Goal: Check status: Check status

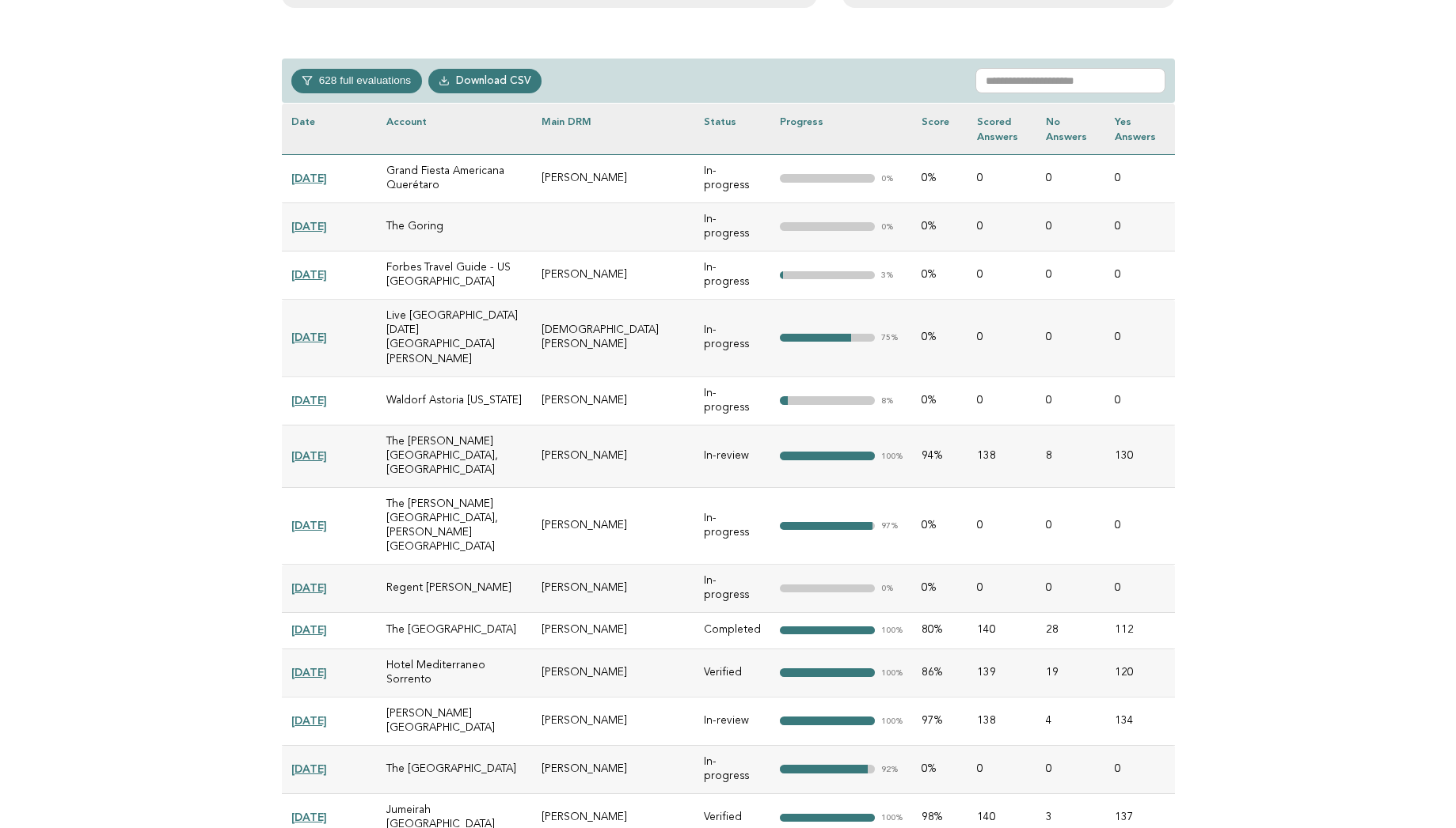
scroll to position [724, 0]
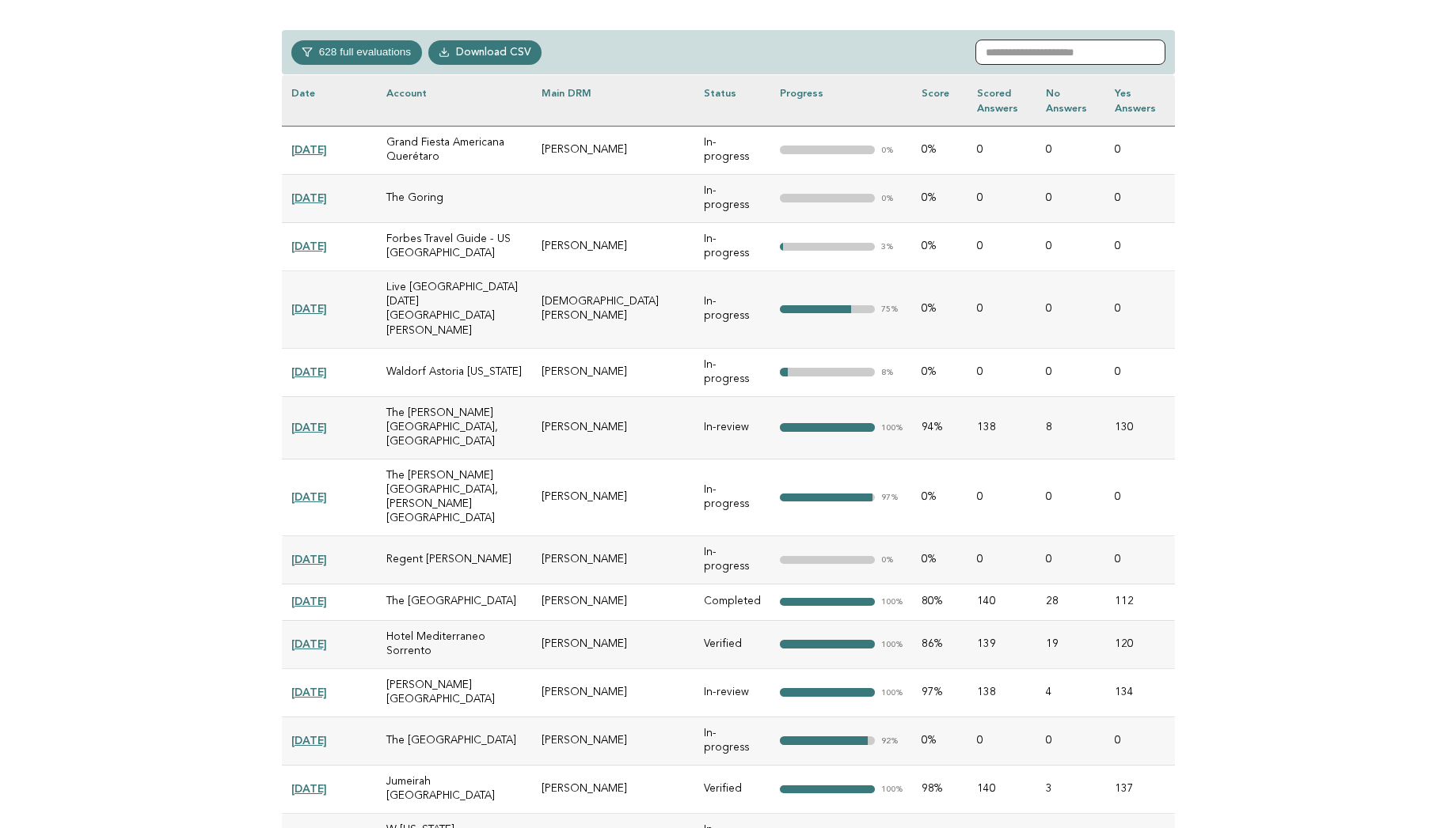
click at [1067, 55] on input "text" at bounding box center [1070, 52] width 190 height 26
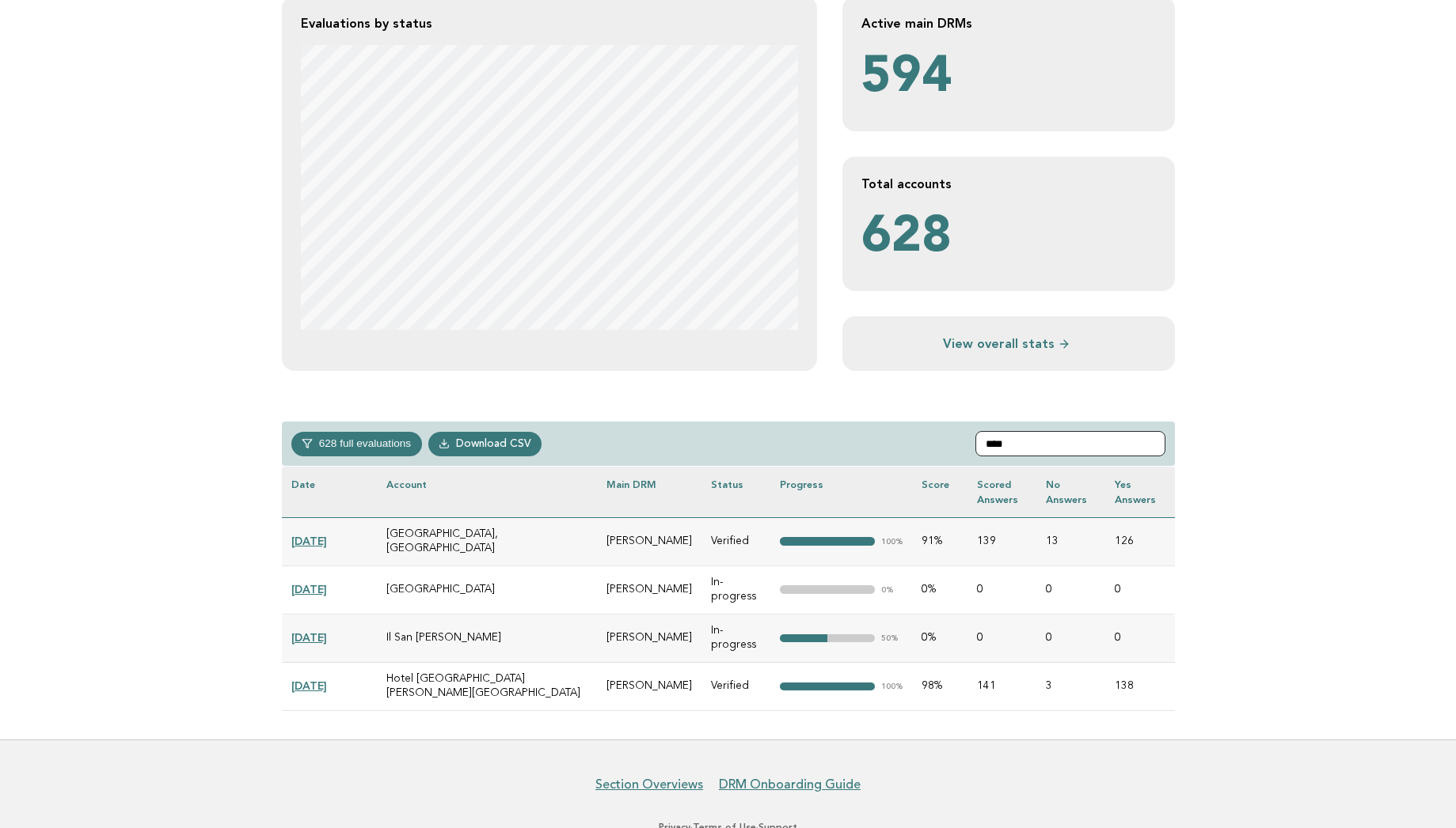
scroll to position [262, 0]
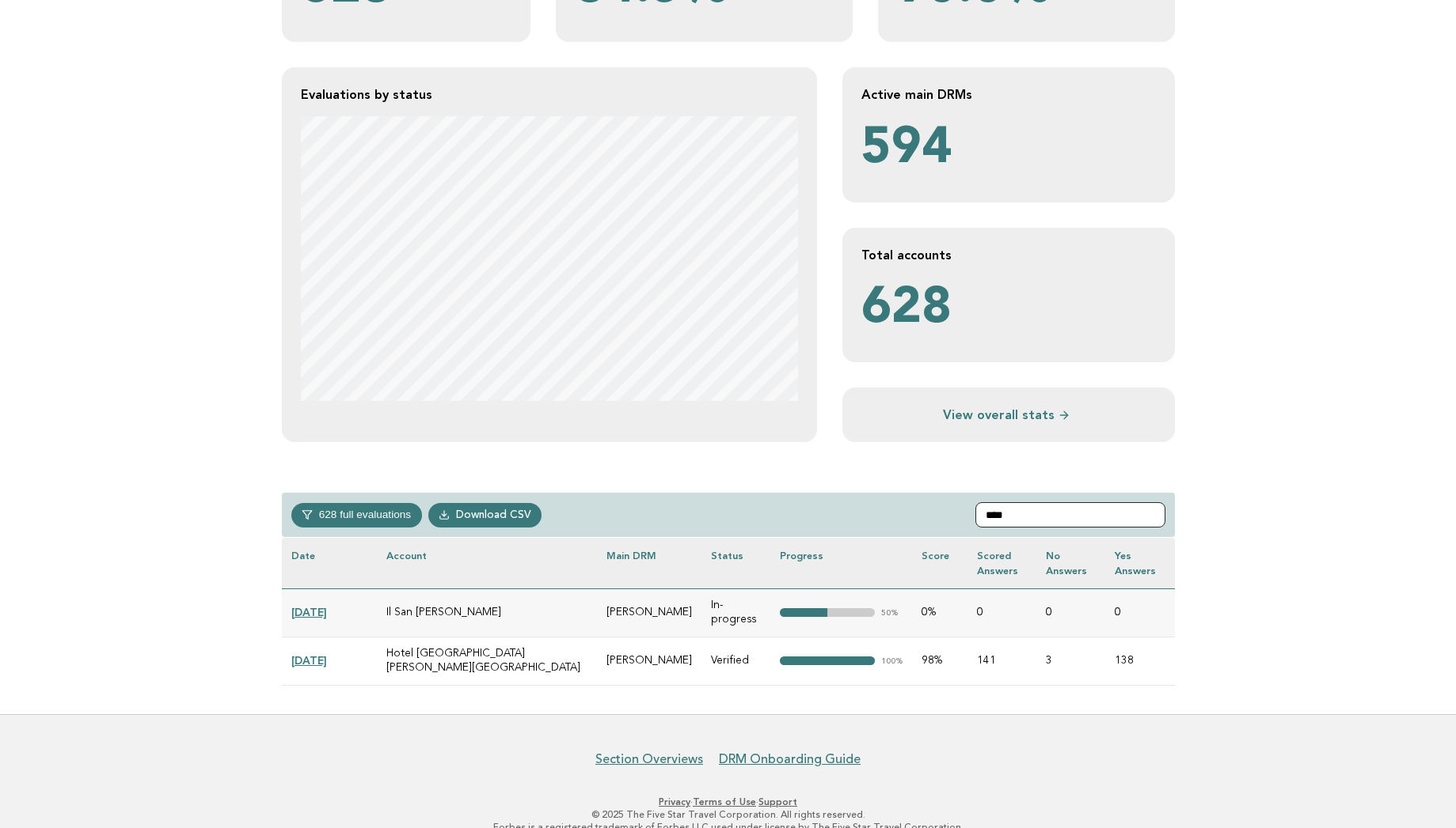
type input "****"
click at [323, 609] on link "2025-02-01" at bounding box center [309, 613] width 35 height 13
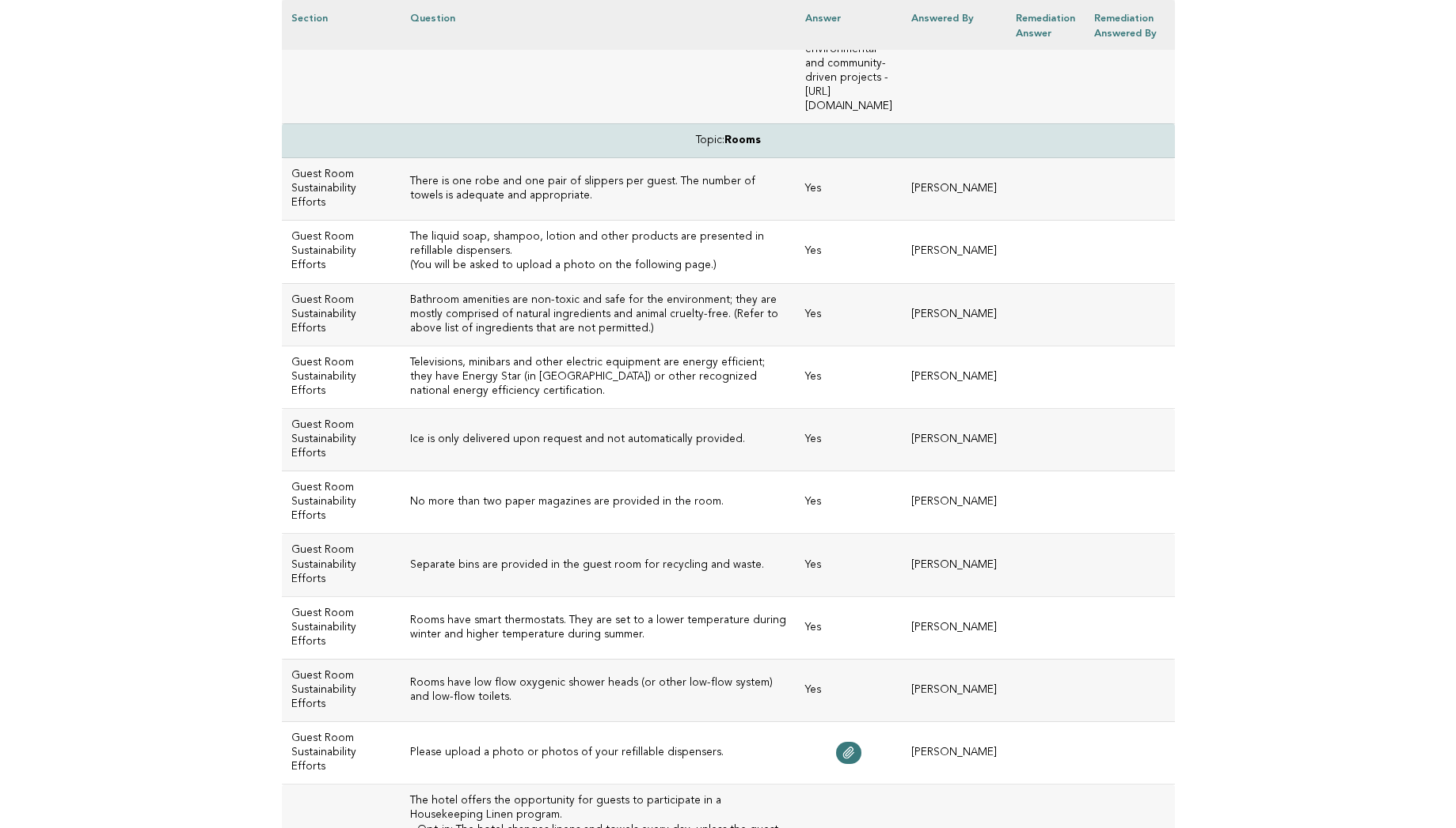
scroll to position [2839, 0]
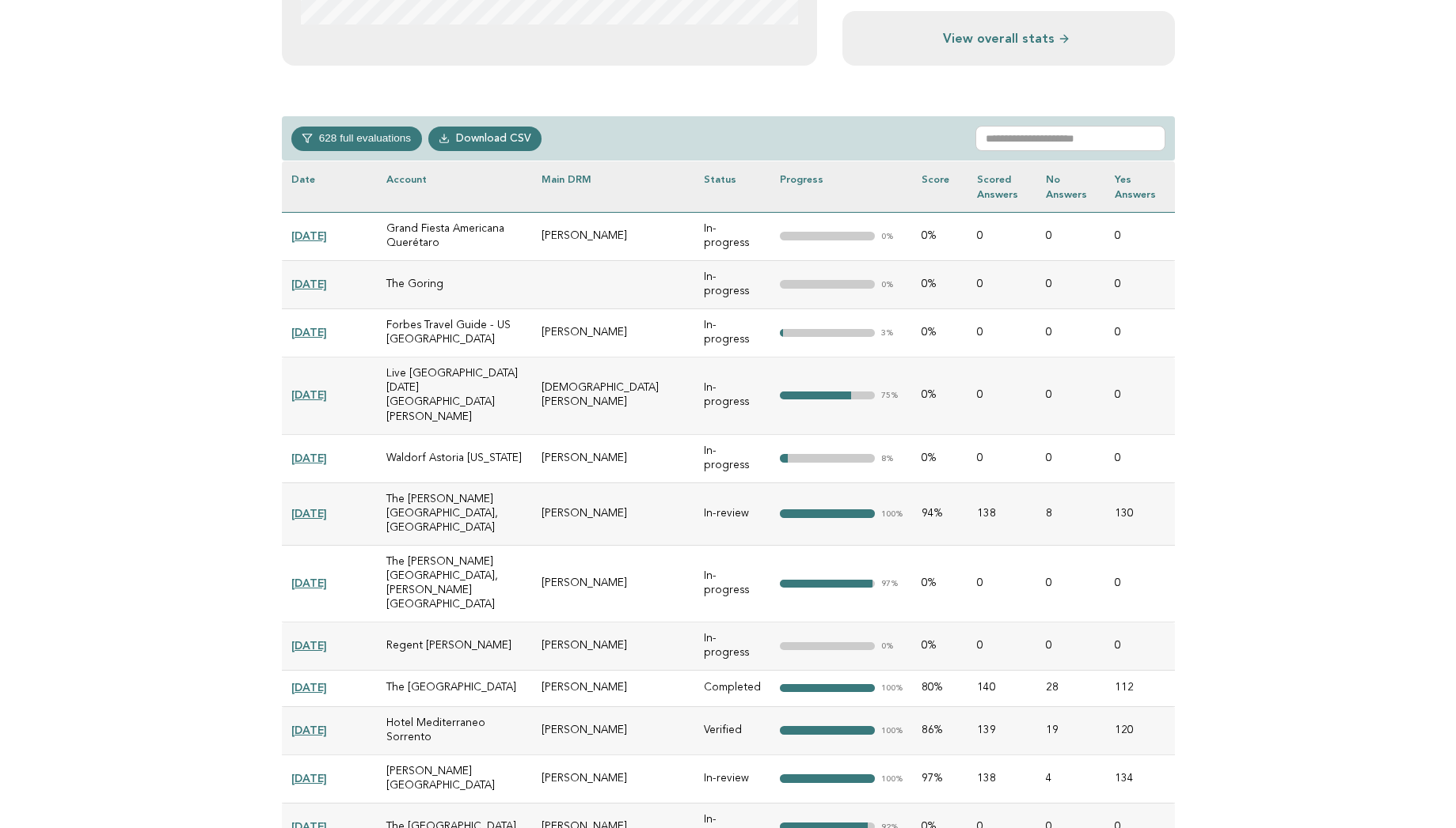
scroll to position [724, 0]
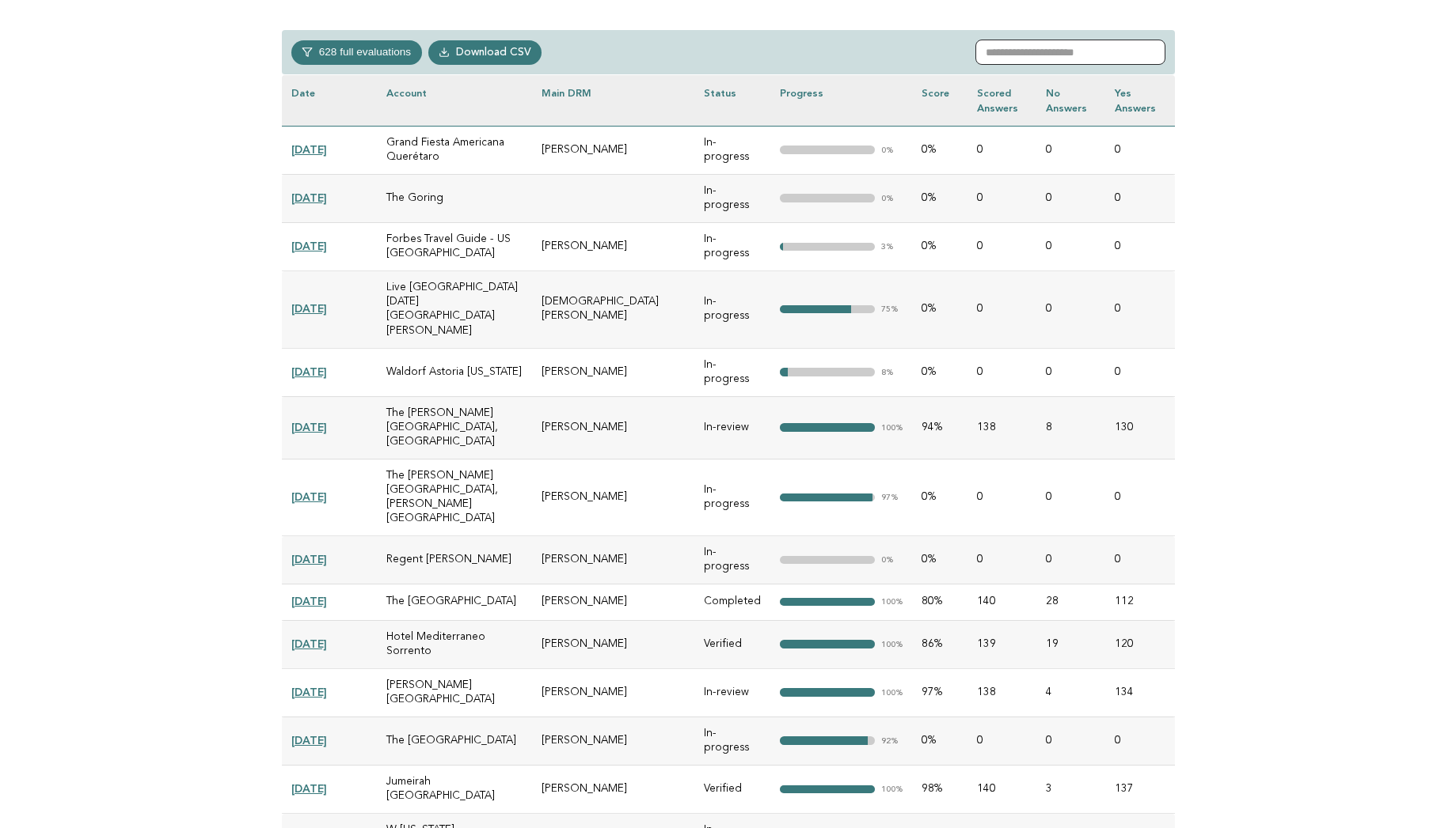
click at [1025, 52] on input "text" at bounding box center [1070, 52] width 190 height 26
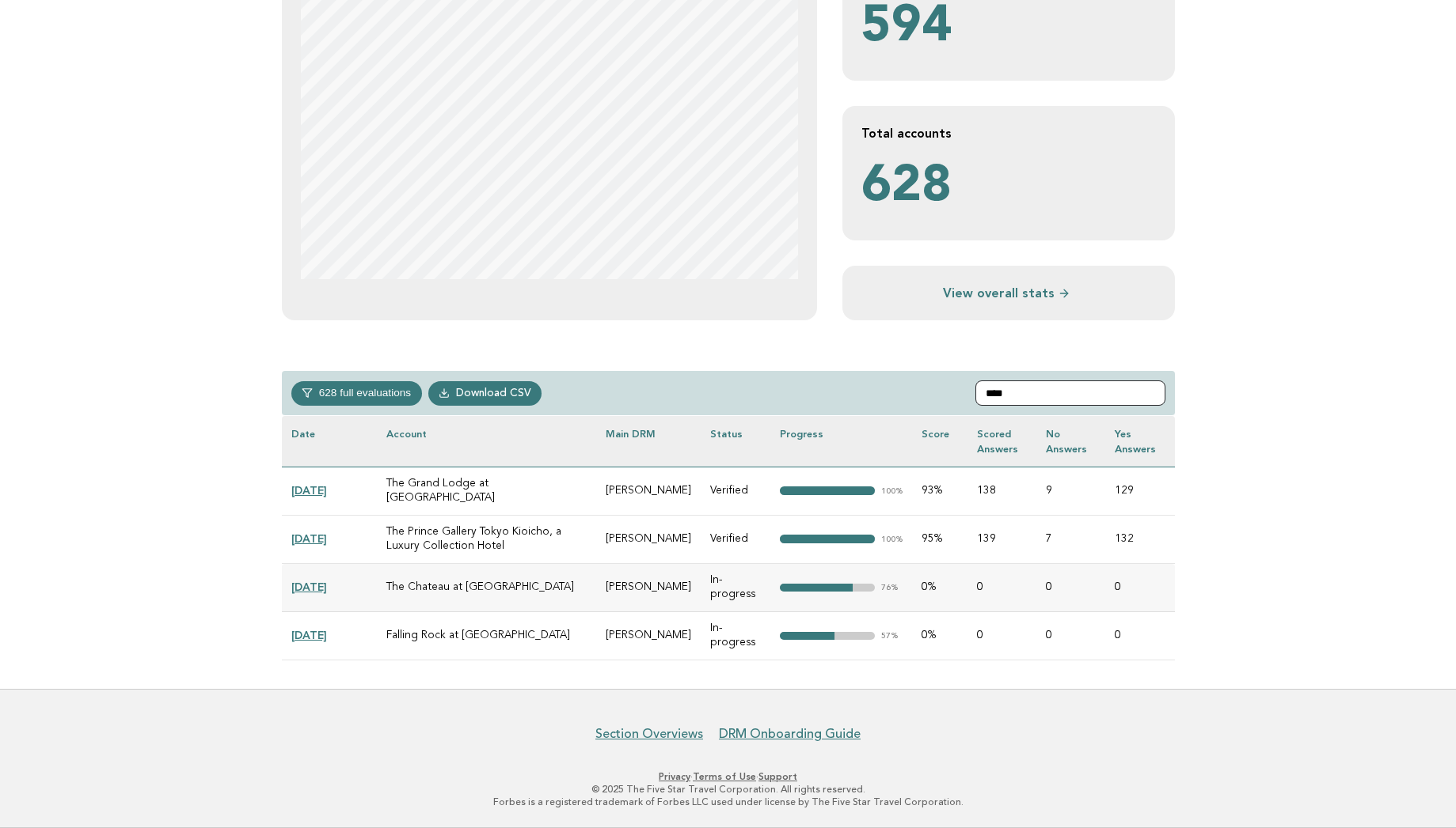
scroll to position [297, 0]
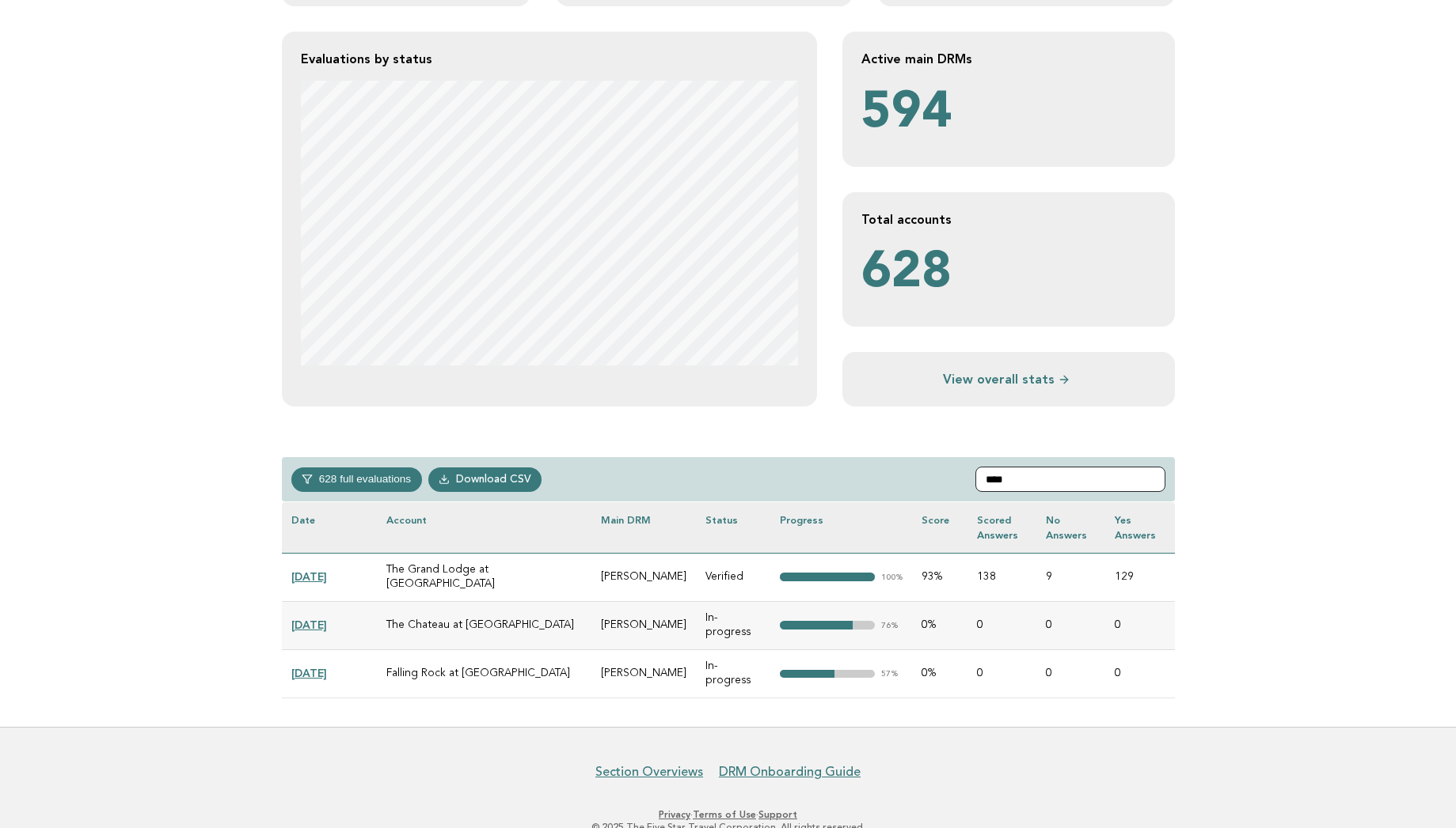
type input "****"
drag, startPoint x: 518, startPoint y: 599, endPoint x: 522, endPoint y: 607, distance: 8.9
click at [522, 607] on td "The Chateau at Nemacolin" at bounding box center [485, 626] width 215 height 48
copy td "The Chateau at Nemacolin"
click at [322, 618] on link "2024-08-14" at bounding box center [309, 625] width 35 height 13
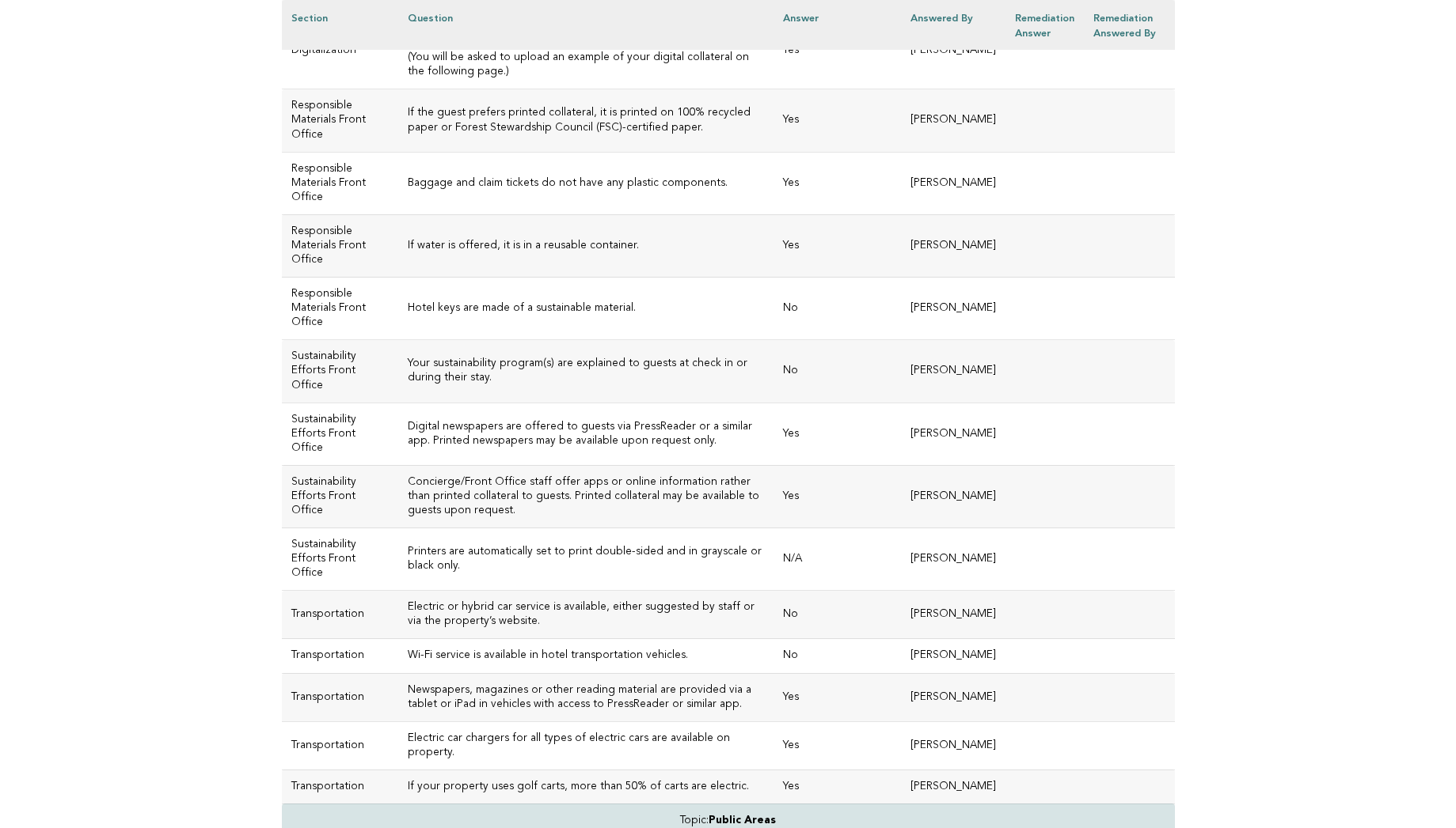
scroll to position [2528, 0]
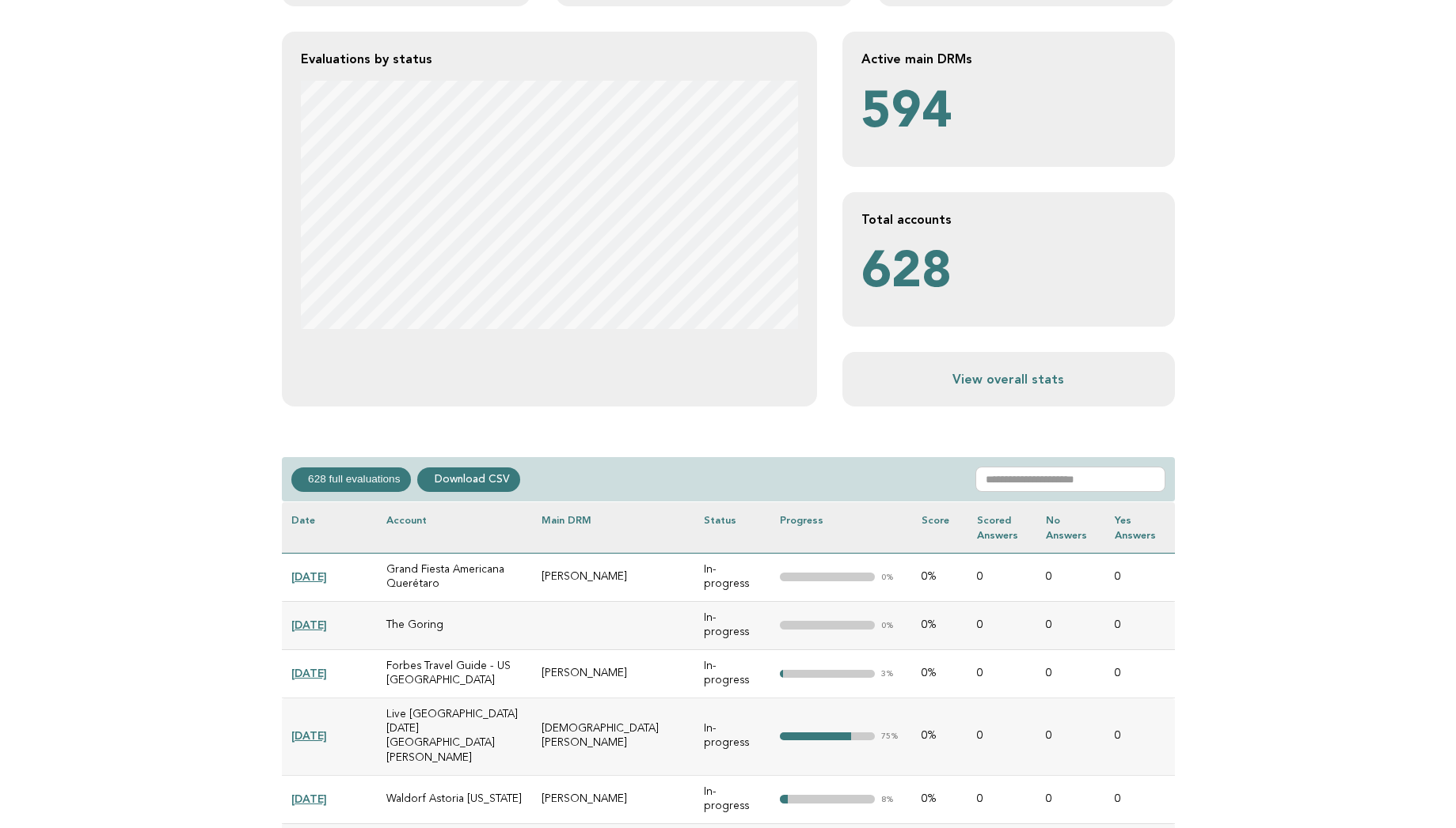
scroll to position [297, 0]
click at [1064, 474] on input "text" at bounding box center [1070, 479] width 190 height 26
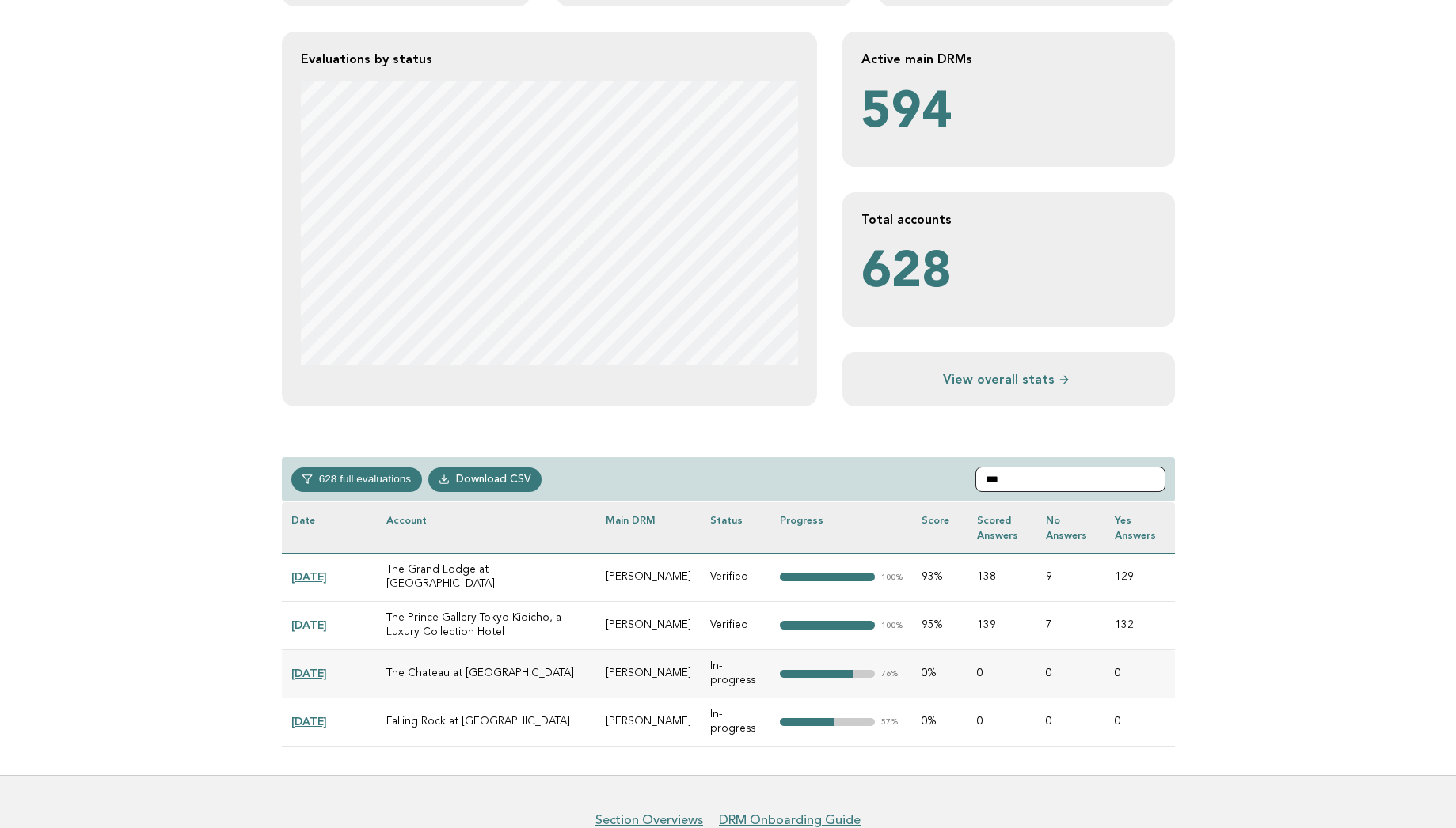
type input "***"
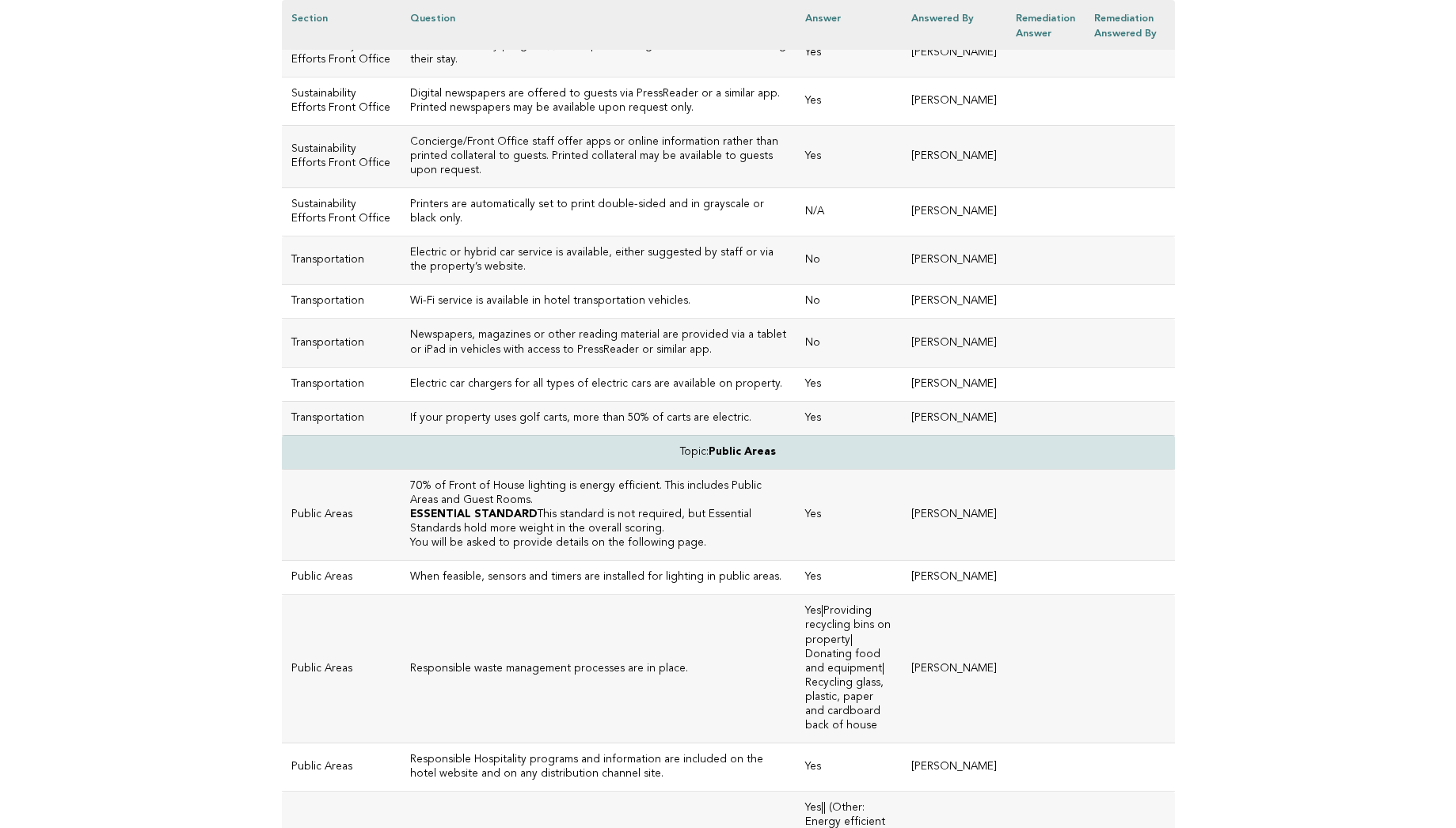
scroll to position [3658, 0]
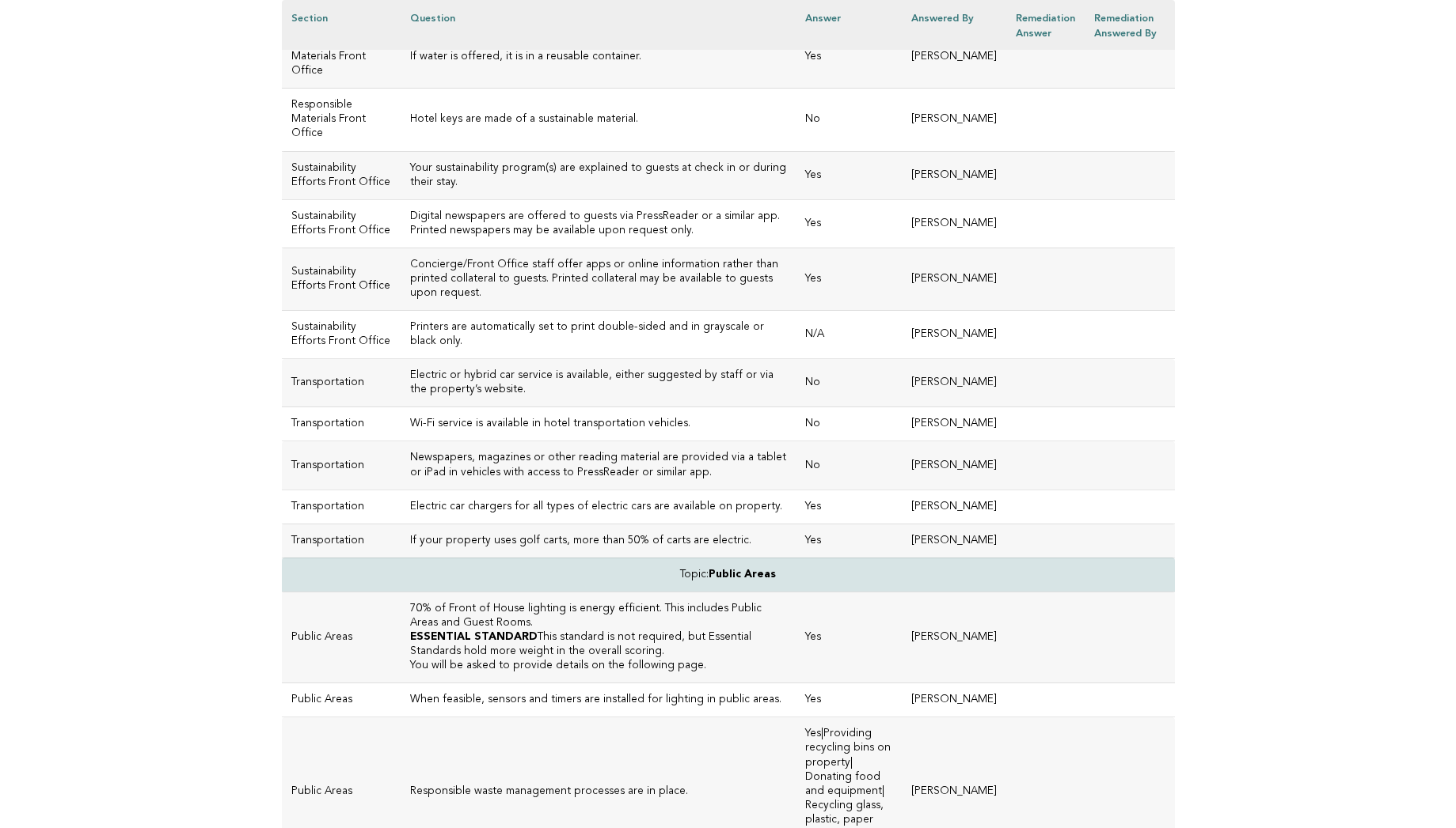
drag, startPoint x: 617, startPoint y: 483, endPoint x: 391, endPoint y: 468, distance: 226.5
copy h3 "Please upload a PDF attachment or QR code of any digital arrival collateral. Pl…"
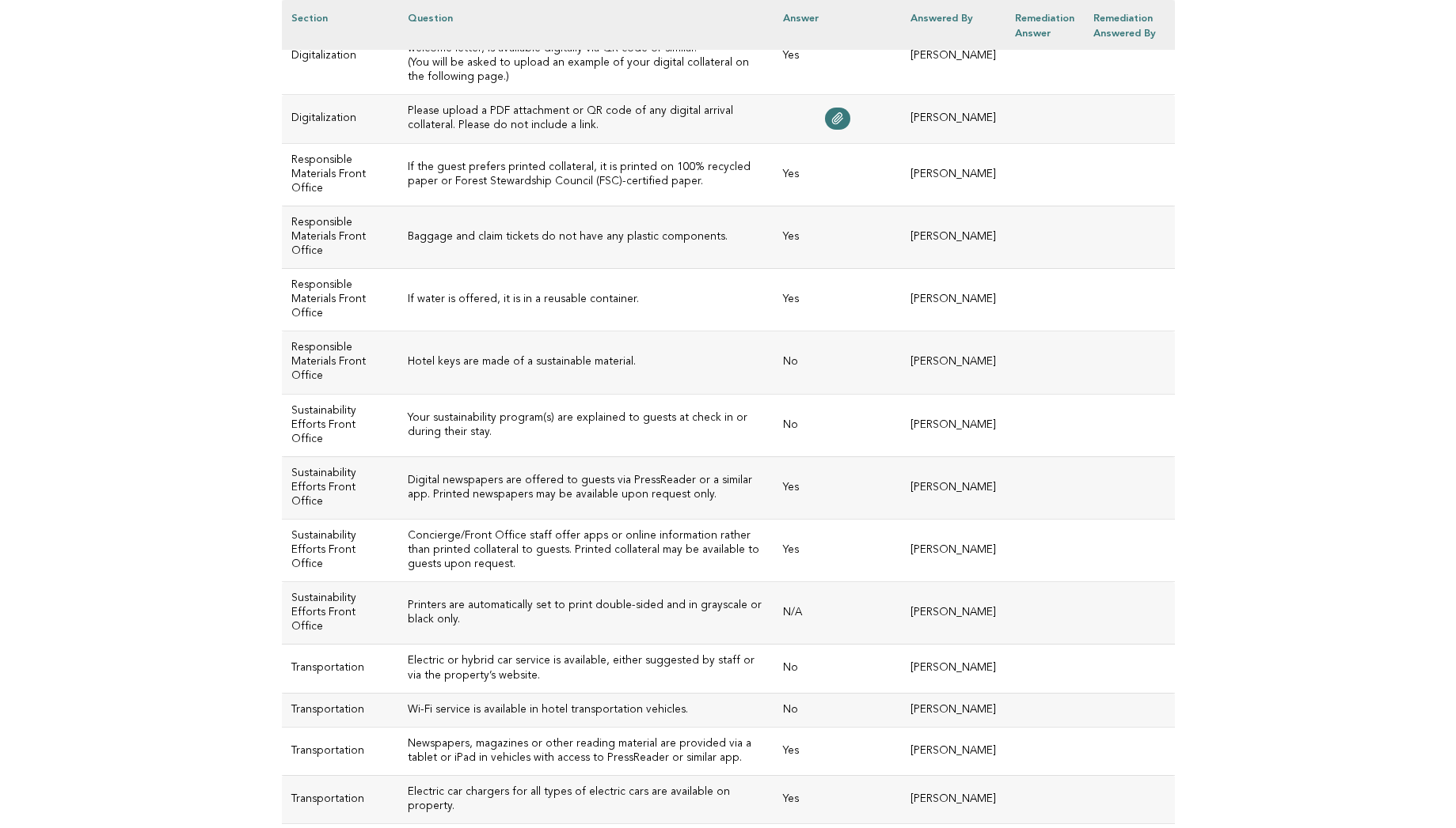
scroll to position [2522, 0]
click at [831, 124] on icon at bounding box center [837, 118] width 13 height 13
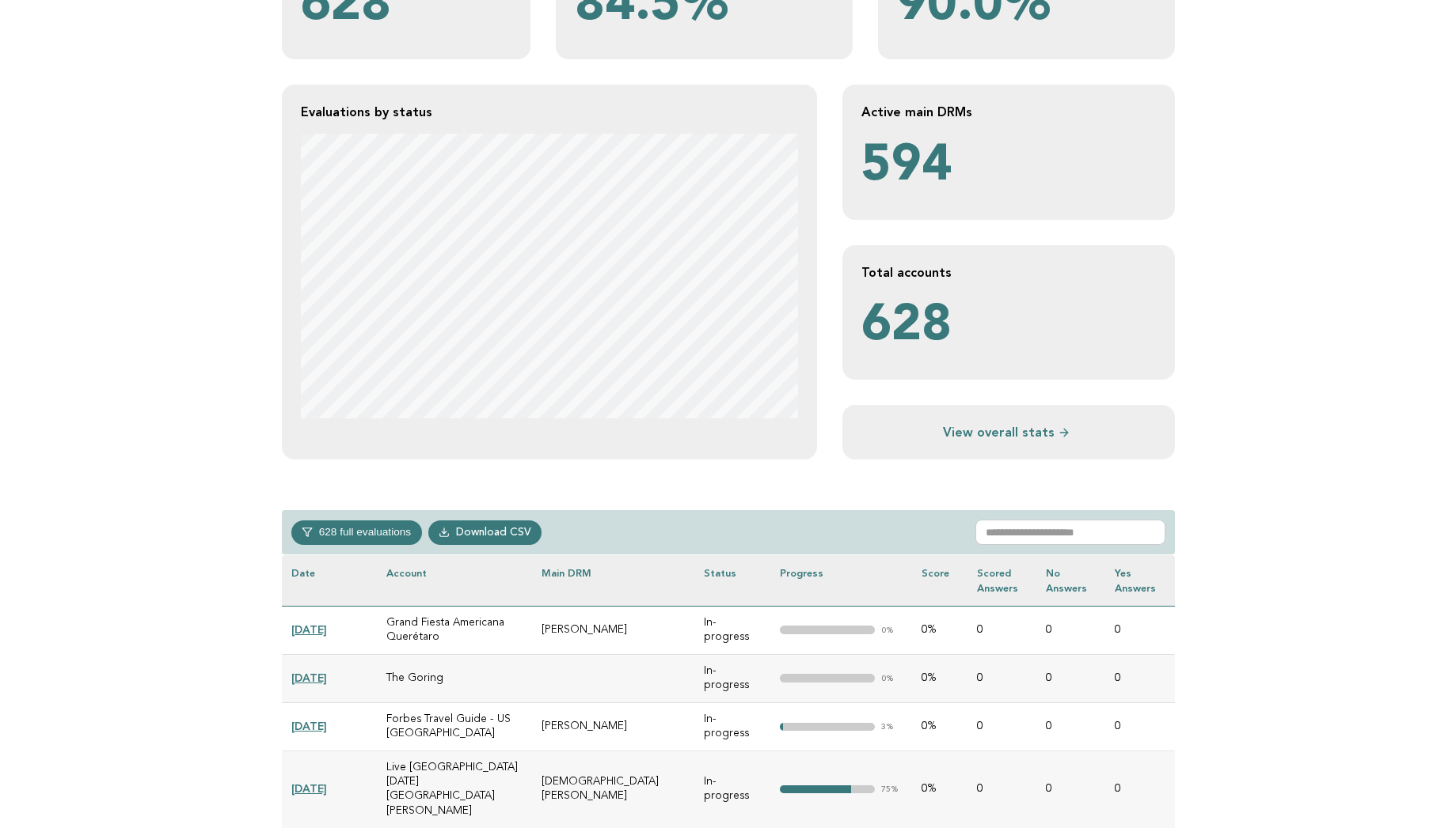
scroll to position [285, 0]
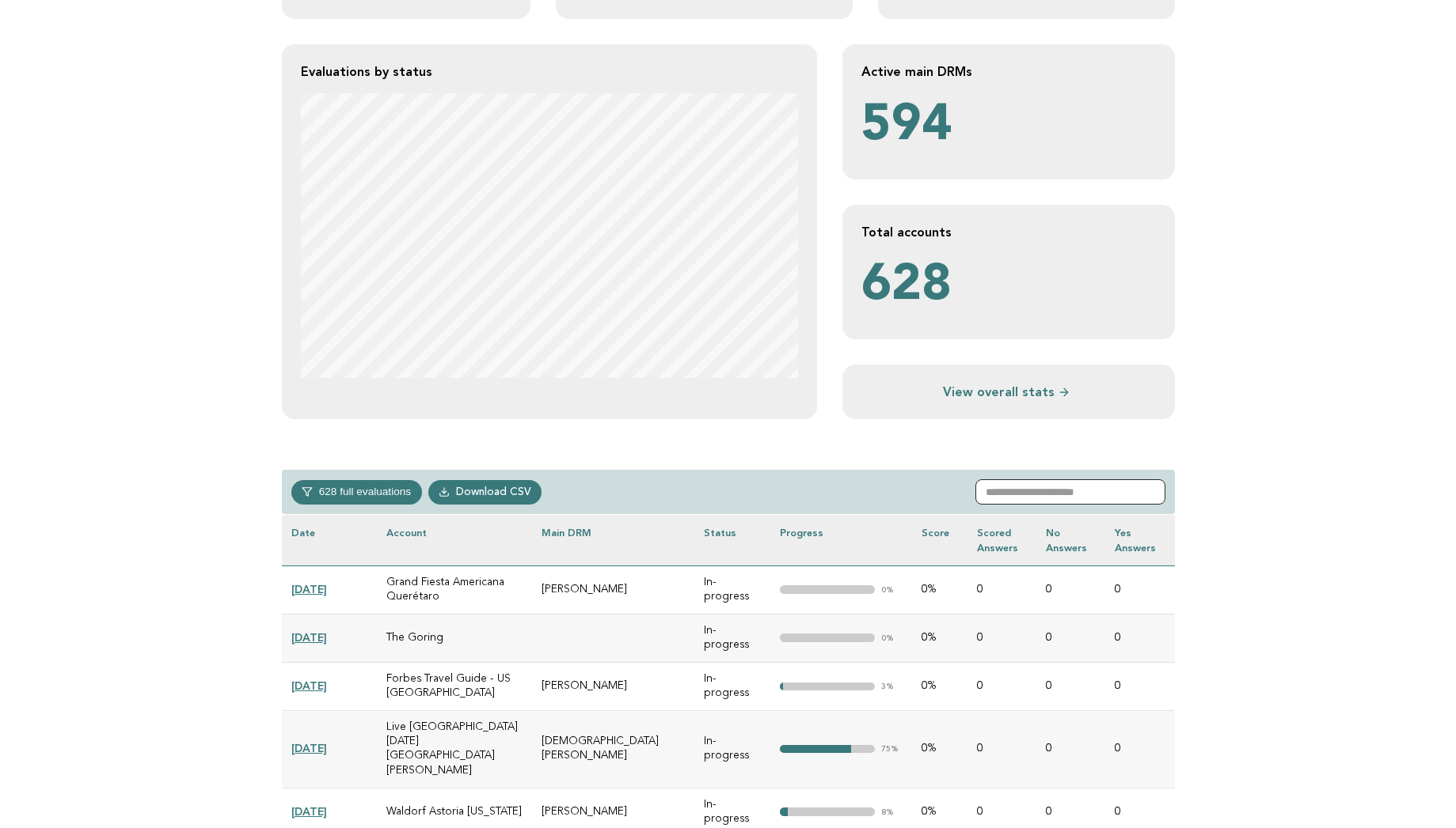
click at [1016, 491] on input "text" at bounding box center [1070, 492] width 190 height 26
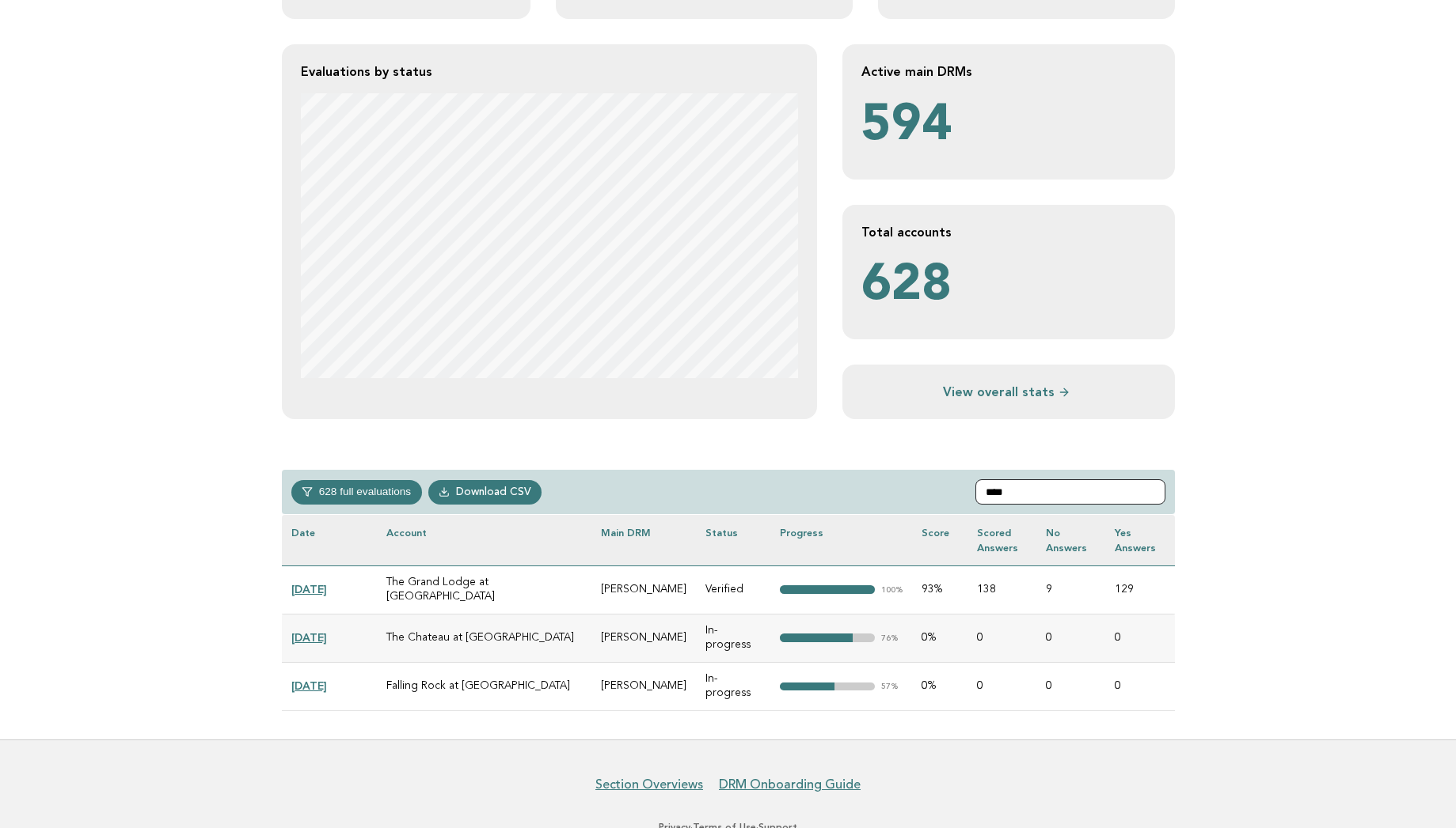
type input "****"
drag, startPoint x: 517, startPoint y: 617, endPoint x: 389, endPoint y: 614, distance: 128.0
click at [389, 614] on td "The Chateau at Nemacolin" at bounding box center [485, 638] width 215 height 48
copy td "The Chateau at Nemacolin"
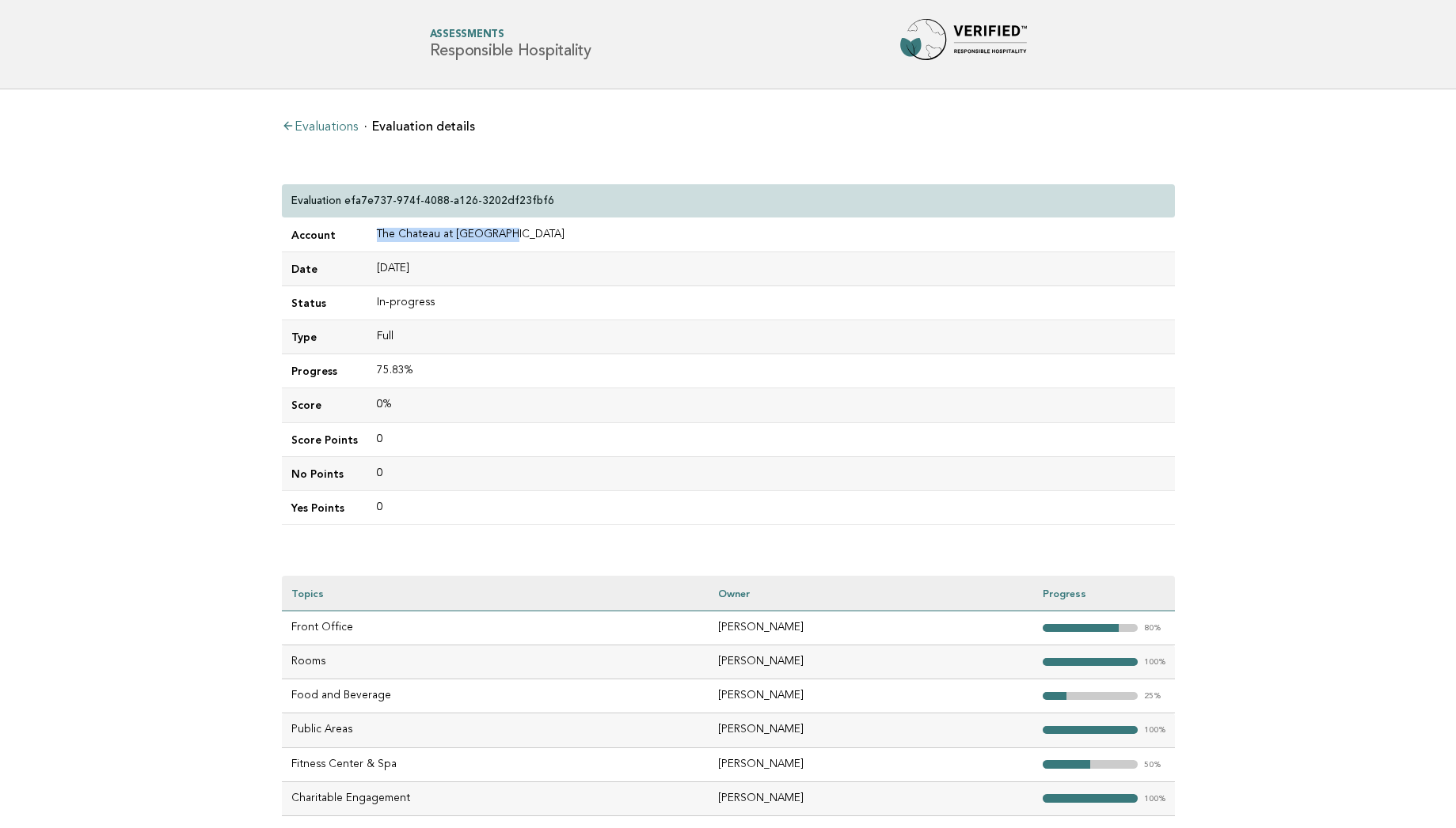
drag, startPoint x: 507, startPoint y: 235, endPoint x: 362, endPoint y: 230, distance: 145.1
click at [367, 230] on td "The Chateau at [GEOGRAPHIC_DATA]" at bounding box center [771, 235] width 808 height 34
copy tr "The Chateau at [GEOGRAPHIC_DATA]"
drag, startPoint x: 505, startPoint y: 233, endPoint x: 367, endPoint y: 240, distance: 138.2
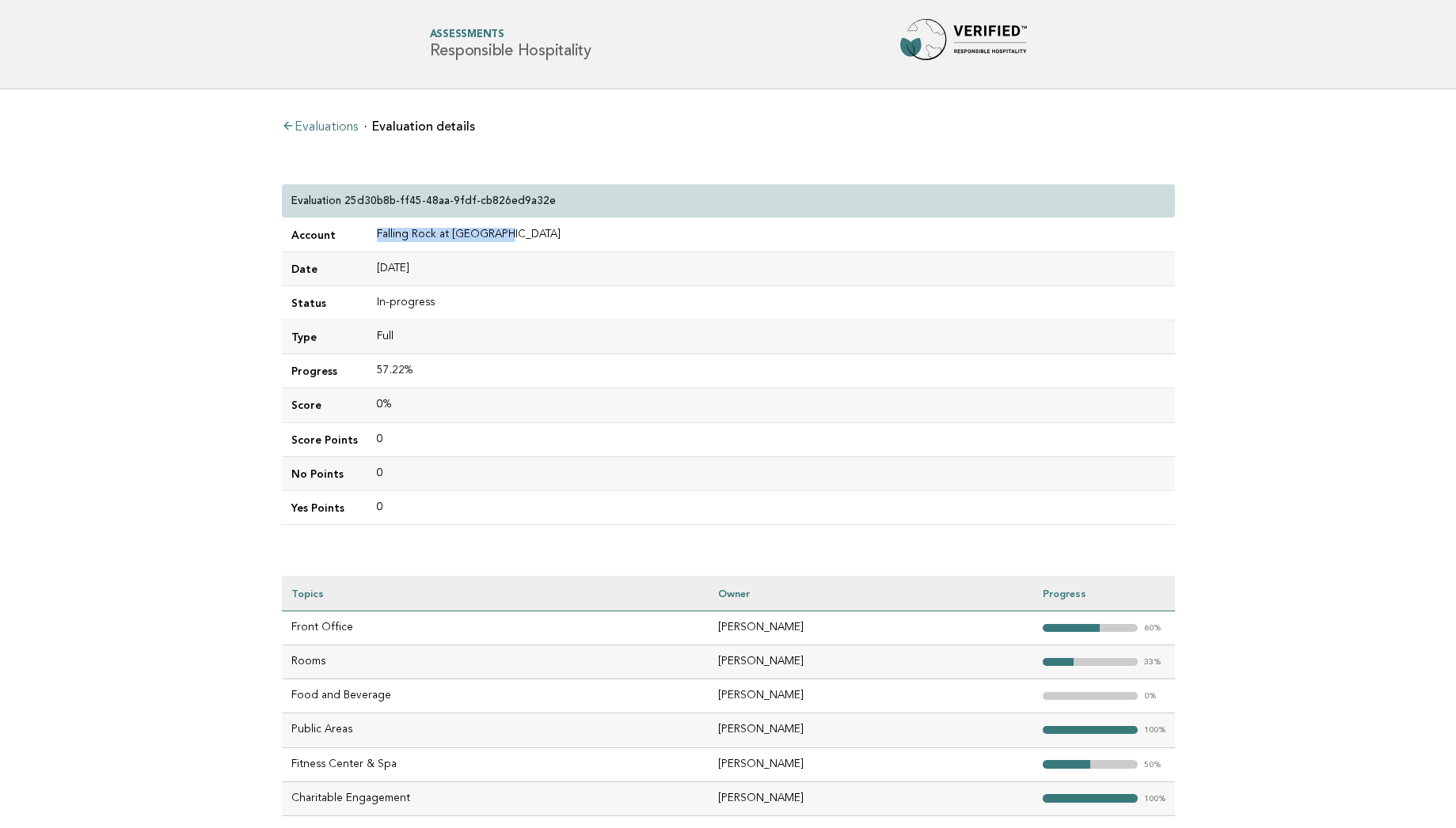
click at [367, 240] on td "Falling Rock at [GEOGRAPHIC_DATA]" at bounding box center [771, 235] width 808 height 34
copy td "Falling Rock at [GEOGRAPHIC_DATA]"
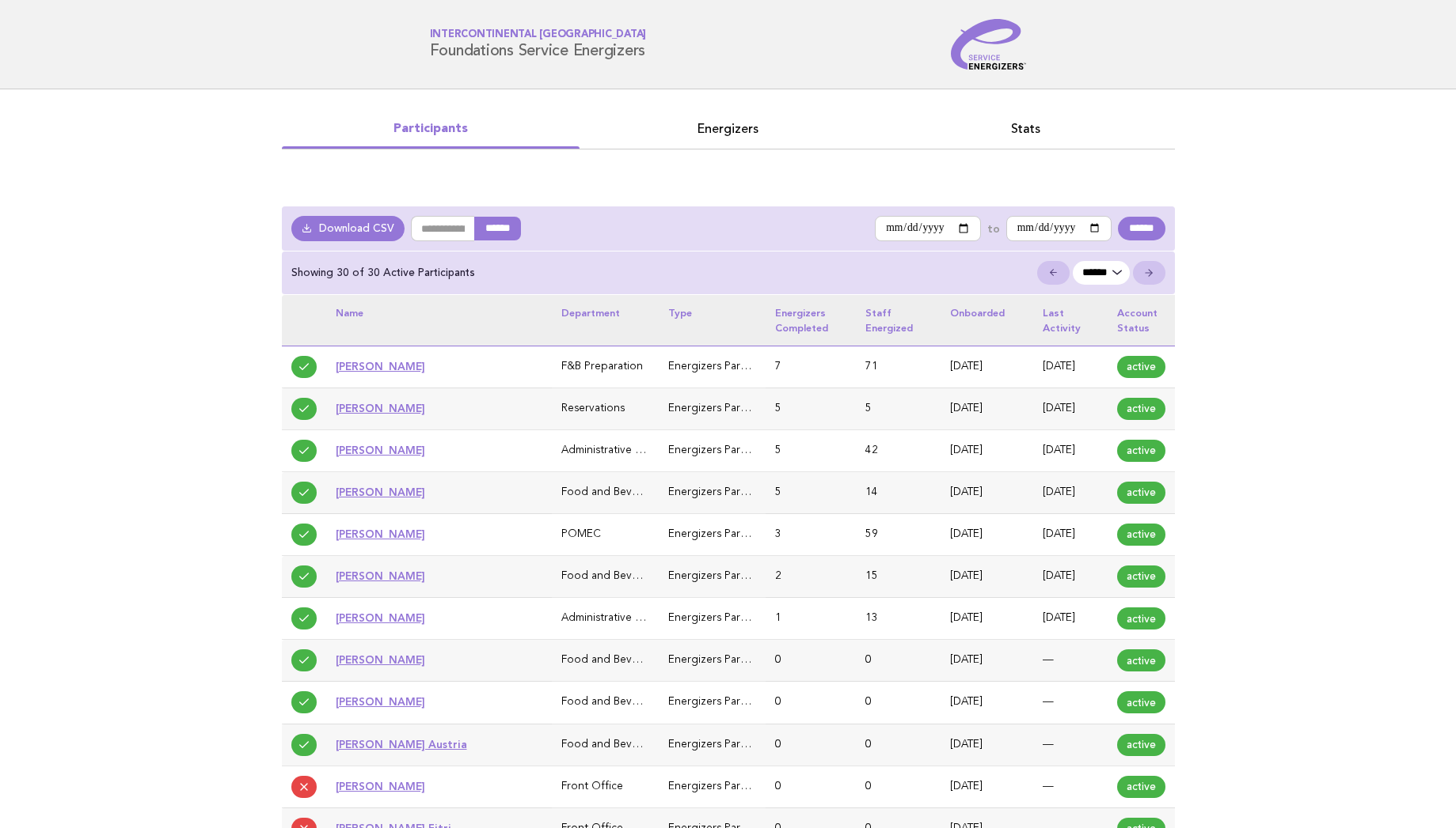
click at [363, 369] on link "[PERSON_NAME]" at bounding box center [380, 366] width 89 height 13
